Goal: Task Accomplishment & Management: Use online tool/utility

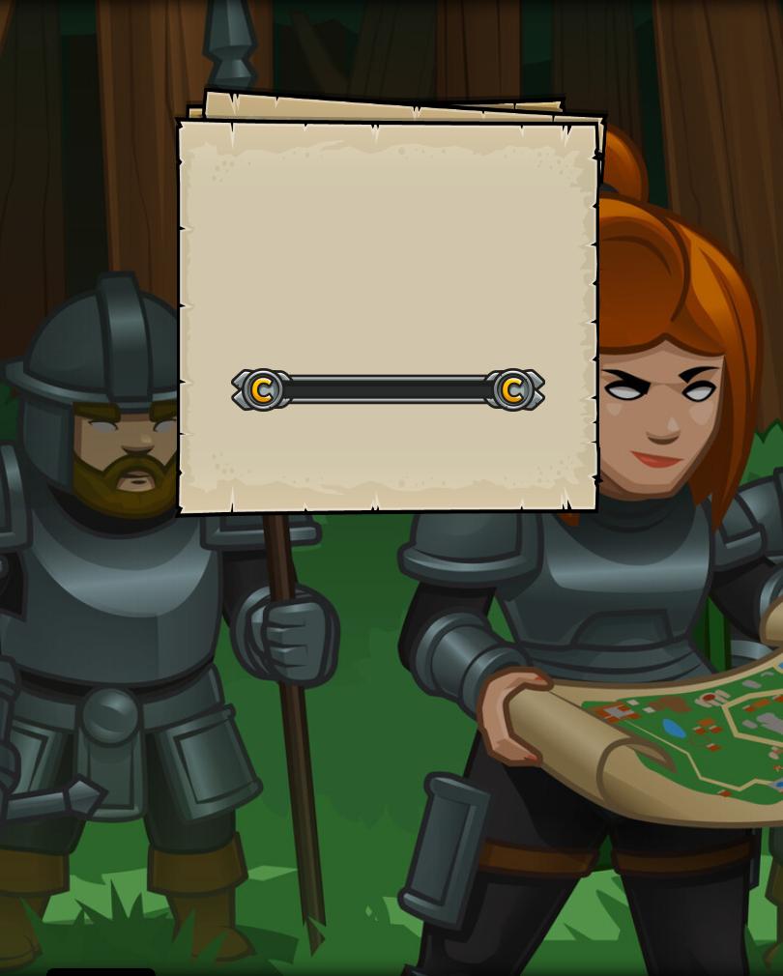
select select "cs"
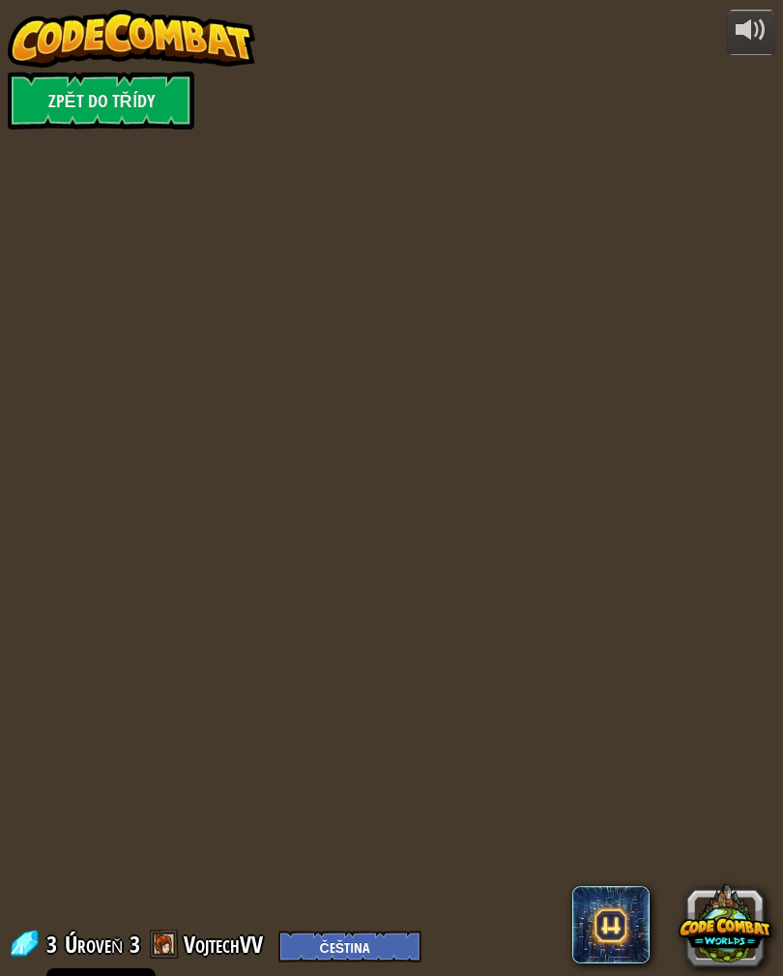
select select "cs"
